Goal: Task Accomplishment & Management: Use online tool/utility

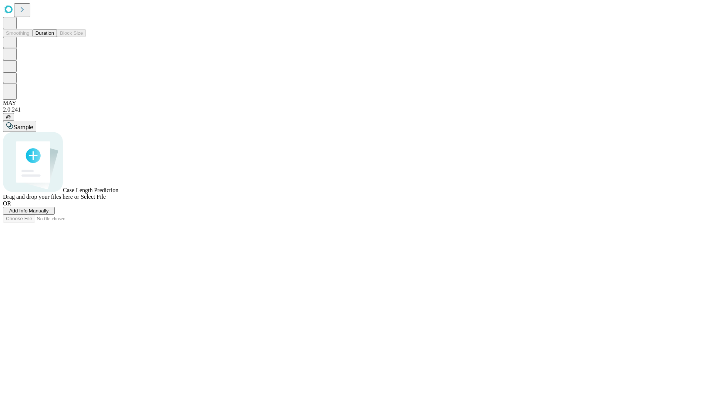
click at [49, 214] on span "Add Info Manually" at bounding box center [29, 211] width 40 height 6
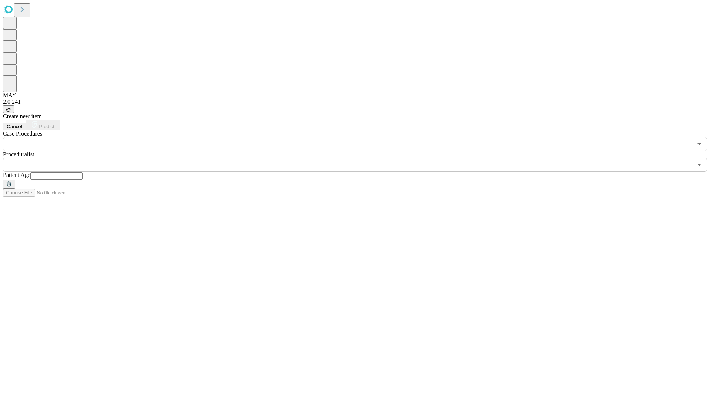
click at [83, 172] on input "text" at bounding box center [56, 175] width 53 height 7
type input "*"
click at [360, 158] on input "text" at bounding box center [348, 165] width 690 height 14
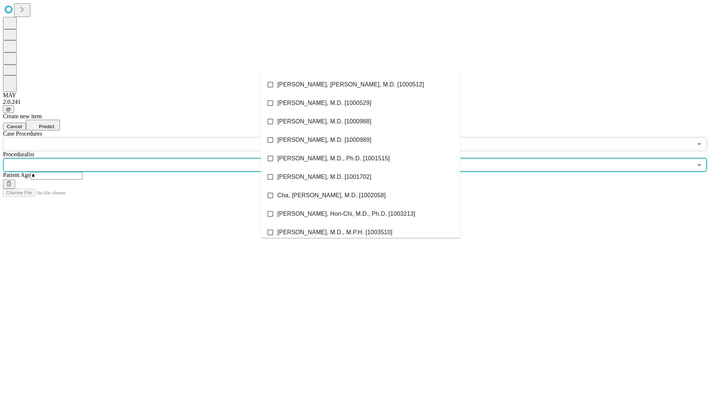
click at [361, 85] on li "[PERSON_NAME], [PERSON_NAME], M.D. [1000512]" at bounding box center [361, 84] width 200 height 18
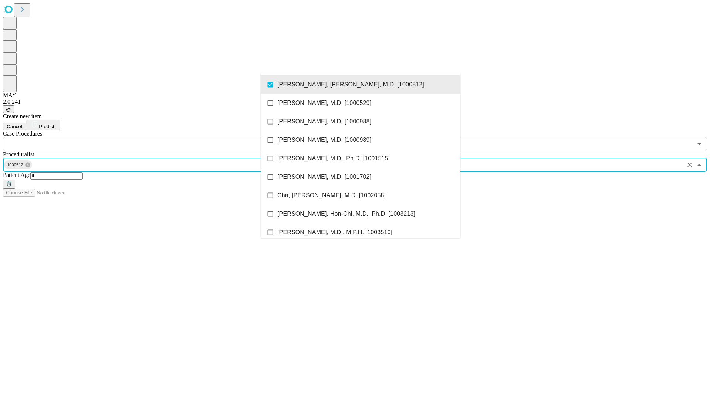
click at [155, 137] on input "text" at bounding box center [348, 144] width 690 height 14
